Goal: Task Accomplishment & Management: Complete application form

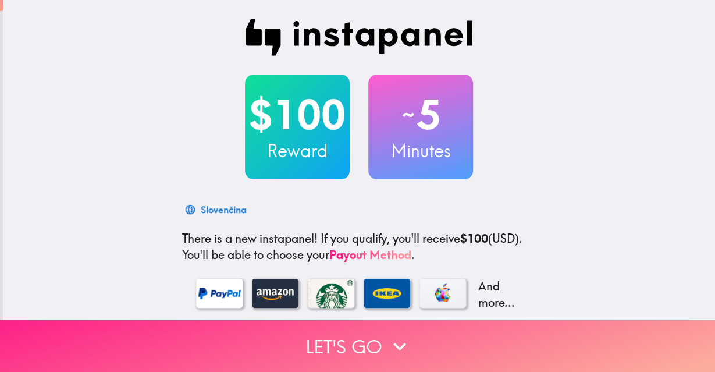
scroll to position [170, 0]
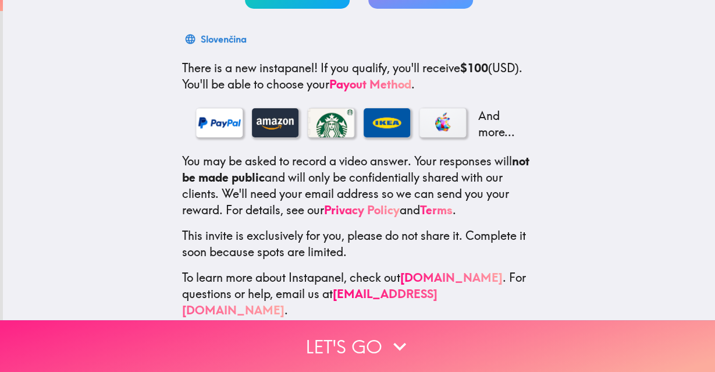
click at [417, 357] on button "Let's go" at bounding box center [357, 346] width 715 height 52
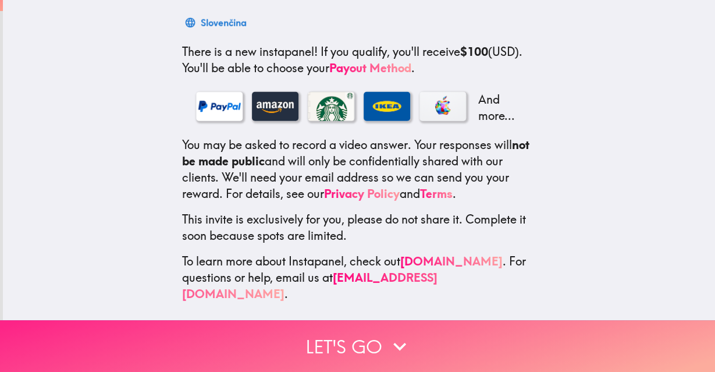
scroll to position [0, 0]
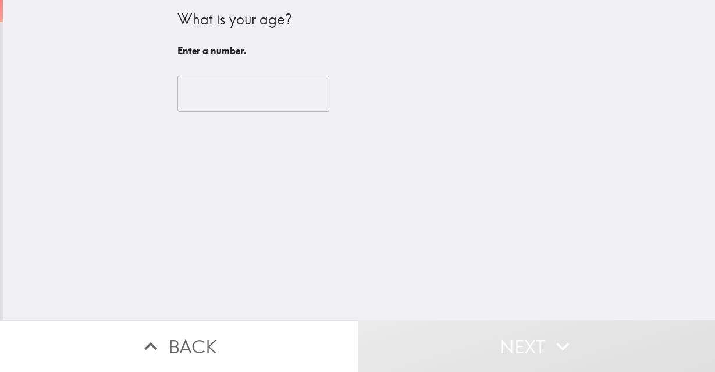
click at [254, 98] on input "number" at bounding box center [253, 94] width 152 height 36
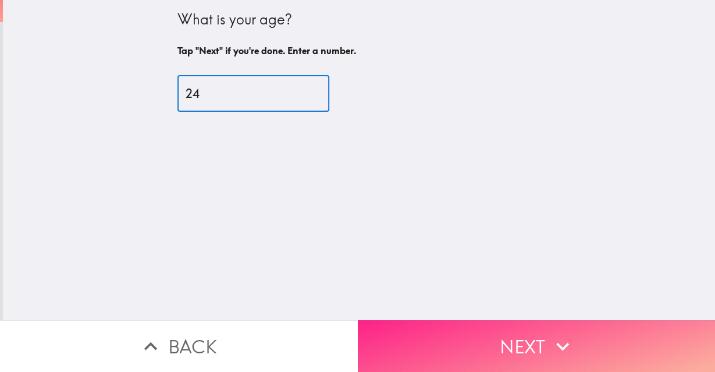
type input "24"
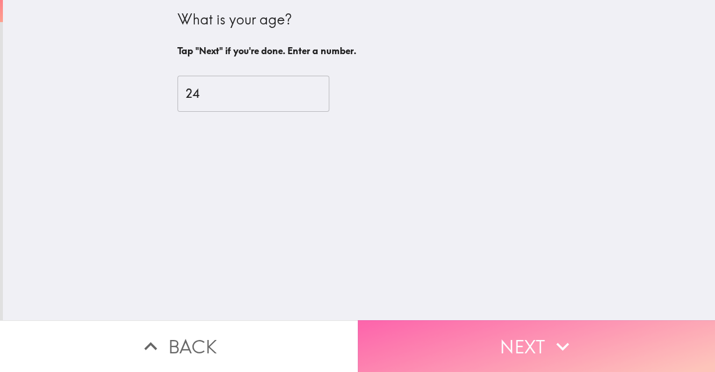
click at [521, 352] on button "Next" at bounding box center [537, 346] width 358 height 52
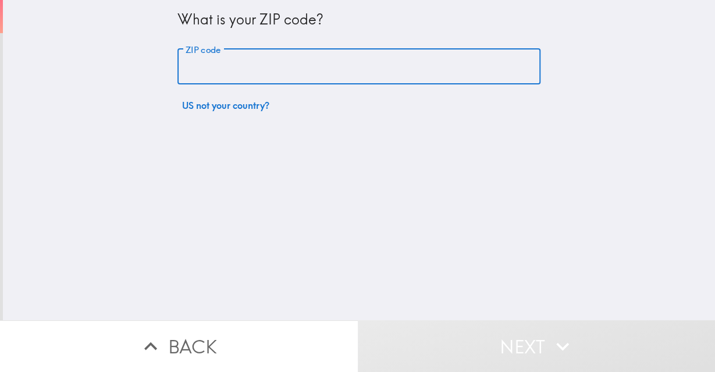
click at [296, 74] on input "ZIP code" at bounding box center [358, 67] width 363 height 36
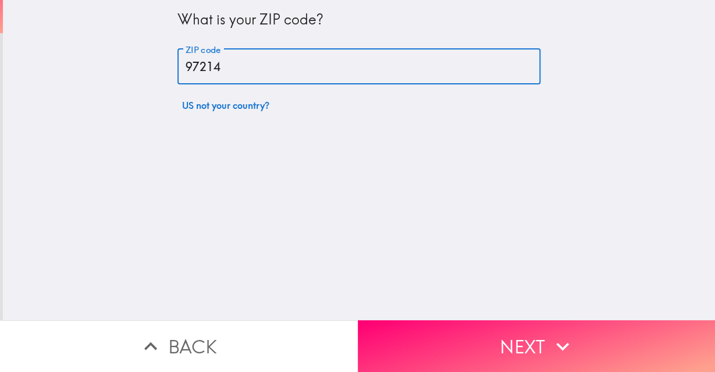
type input "97214"
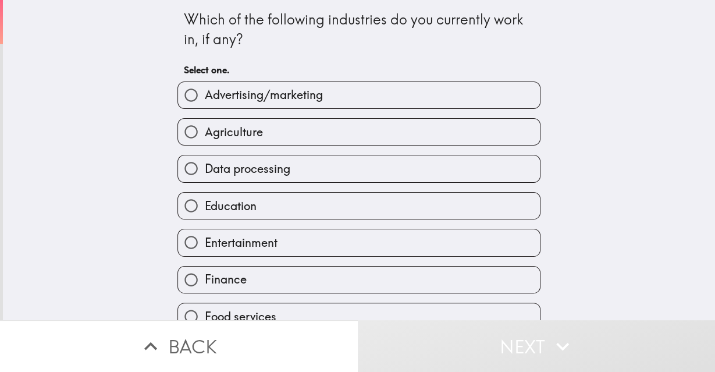
click at [266, 282] on label "Finance" at bounding box center [359, 279] width 362 height 26
click at [204, 282] on input "Finance" at bounding box center [191, 279] width 26 height 26
radio input "true"
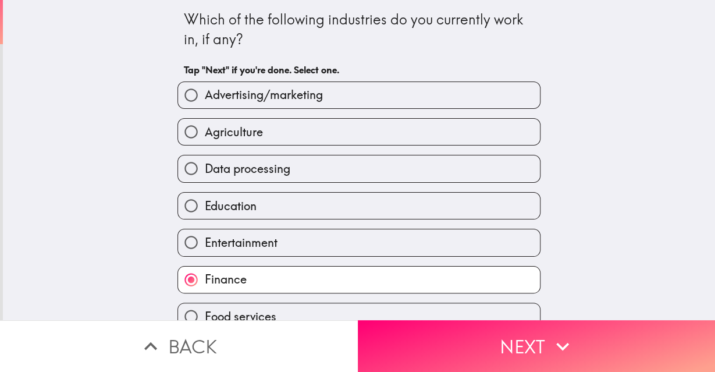
scroll to position [348, 0]
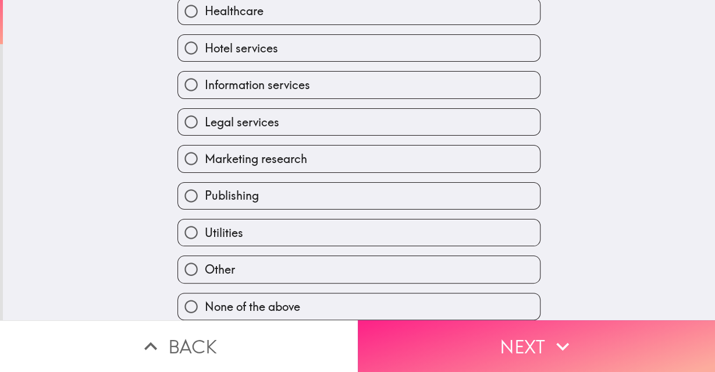
click at [479, 323] on button "Next" at bounding box center [537, 346] width 358 height 52
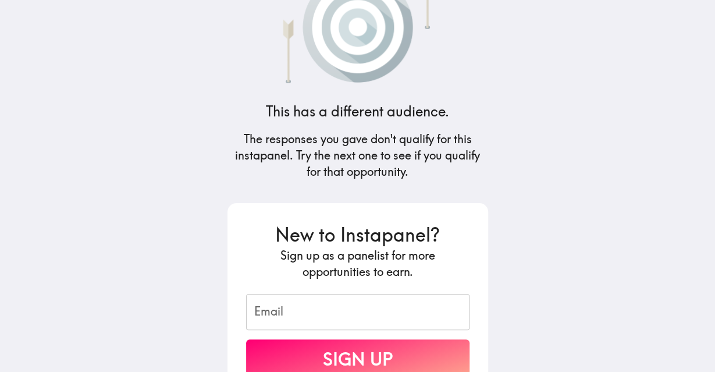
scroll to position [88, 0]
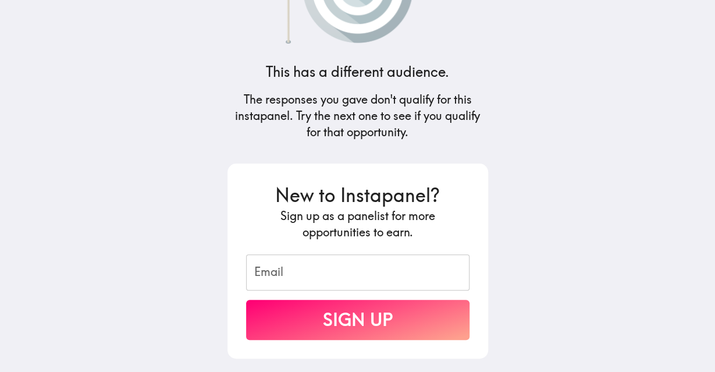
click at [390, 250] on form "New to Instapanel? Sign up as a panelist for more opportunities to earn. Email …" at bounding box center [357, 261] width 223 height 158
click at [403, 273] on input "Email" at bounding box center [357, 272] width 223 height 36
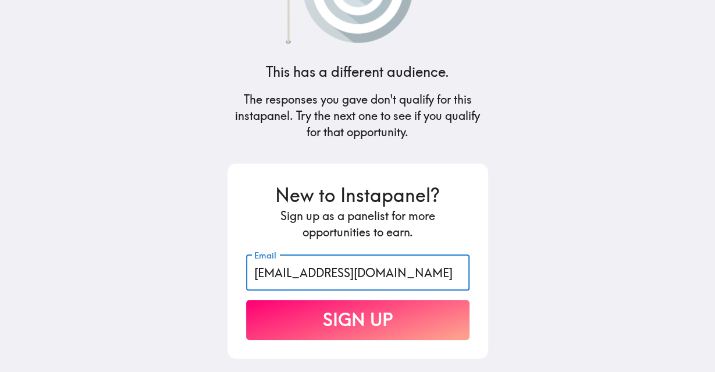
type input "[EMAIL_ADDRESS][DOMAIN_NAME]"
click at [408, 315] on button "Sign Up" at bounding box center [357, 320] width 223 height 40
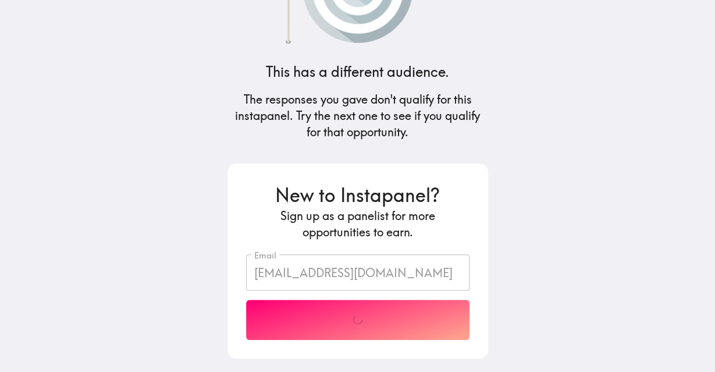
scroll to position [62, 0]
